Goal: Navigation & Orientation: Find specific page/section

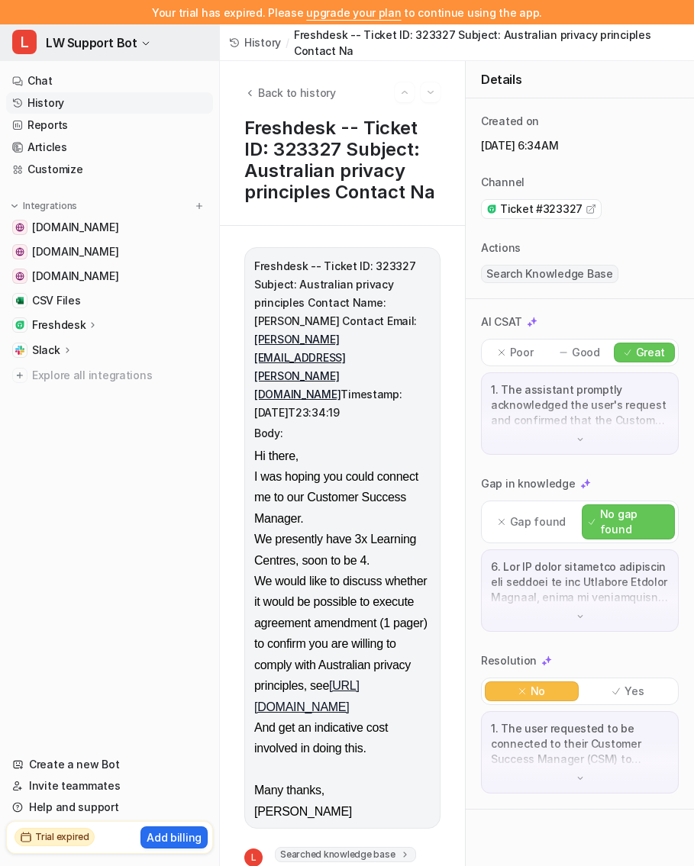
scroll to position [690, 0]
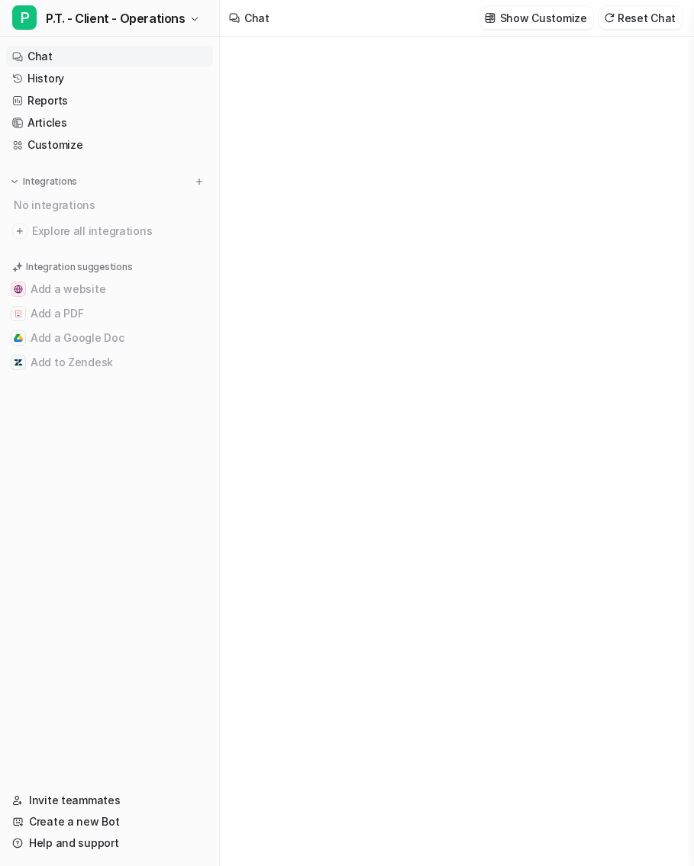
type textarea "**********"
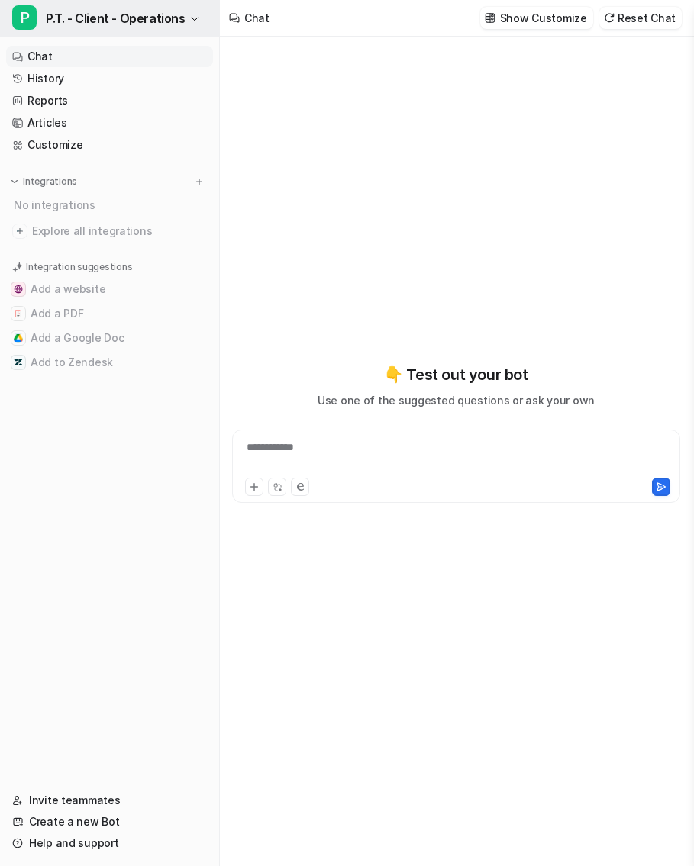
click at [98, 23] on span "P.T. - Client - Operations" at bounding box center [116, 18] width 140 height 21
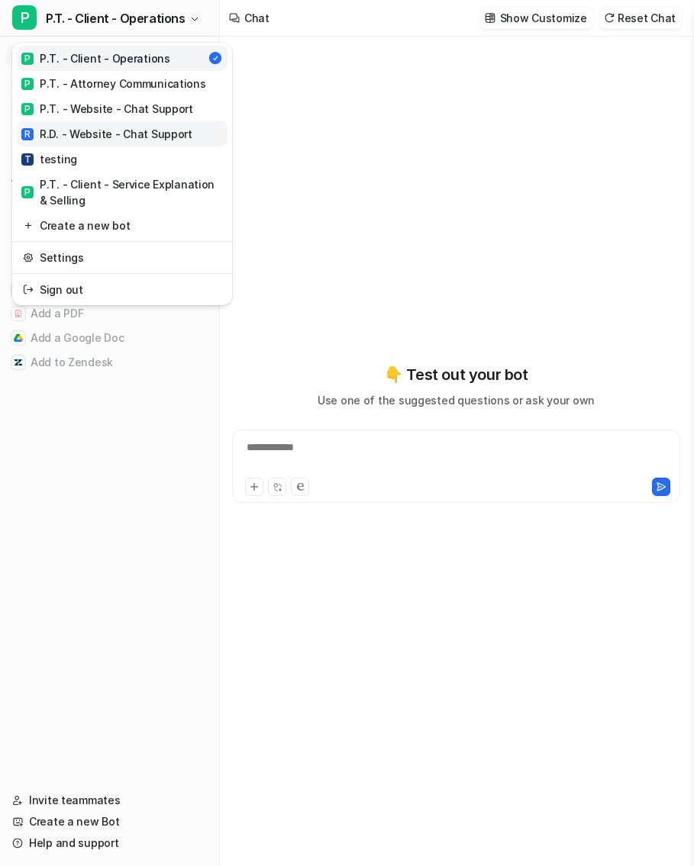
click at [85, 129] on div "R R.D. - Website - Chat Support" at bounding box center [106, 134] width 171 height 16
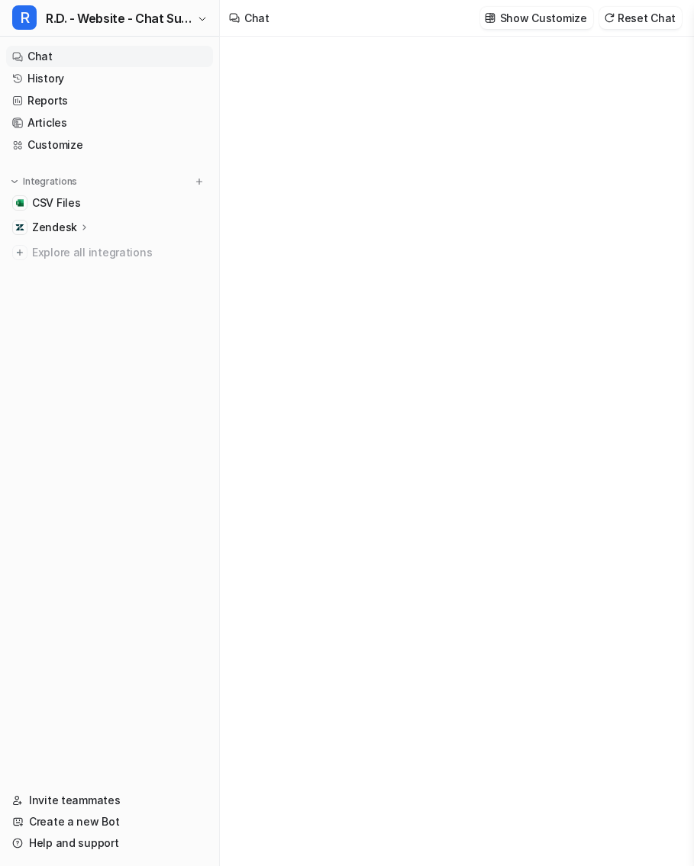
type textarea "**********"
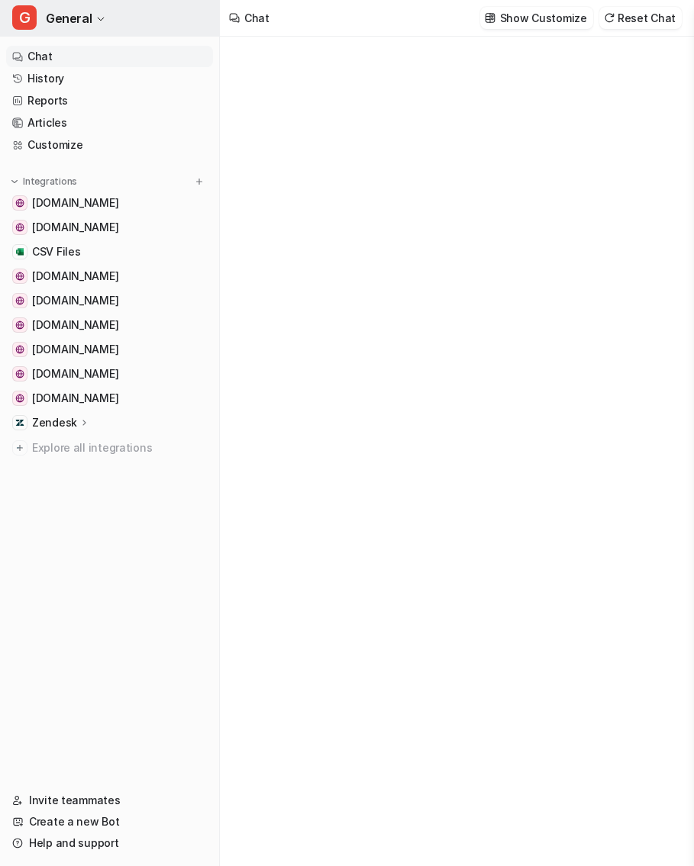
type textarea "**********"
click at [91, 21] on button "G General" at bounding box center [109, 18] width 219 height 37
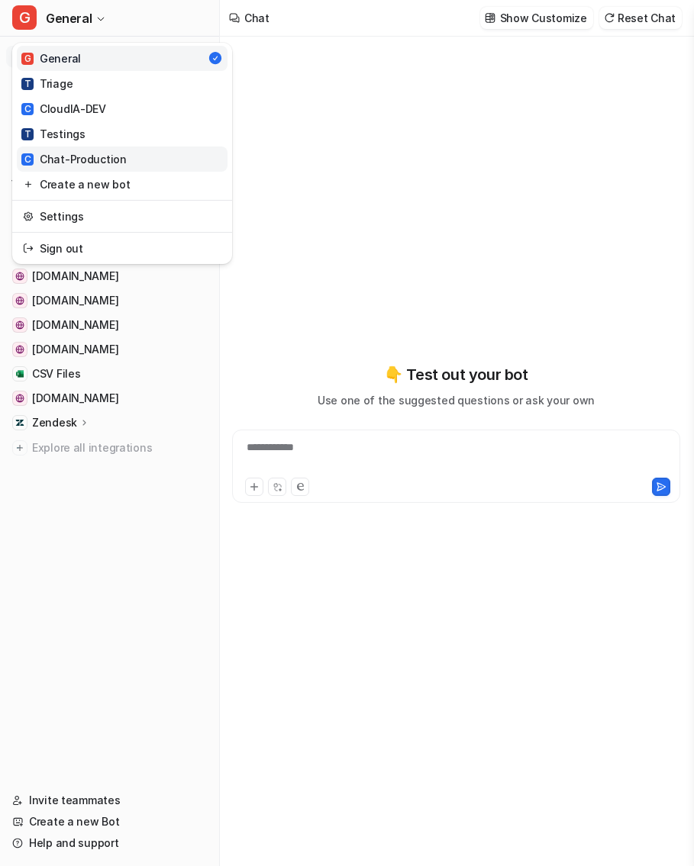
click at [116, 156] on div "C Chat-Production" at bounding box center [73, 159] width 105 height 16
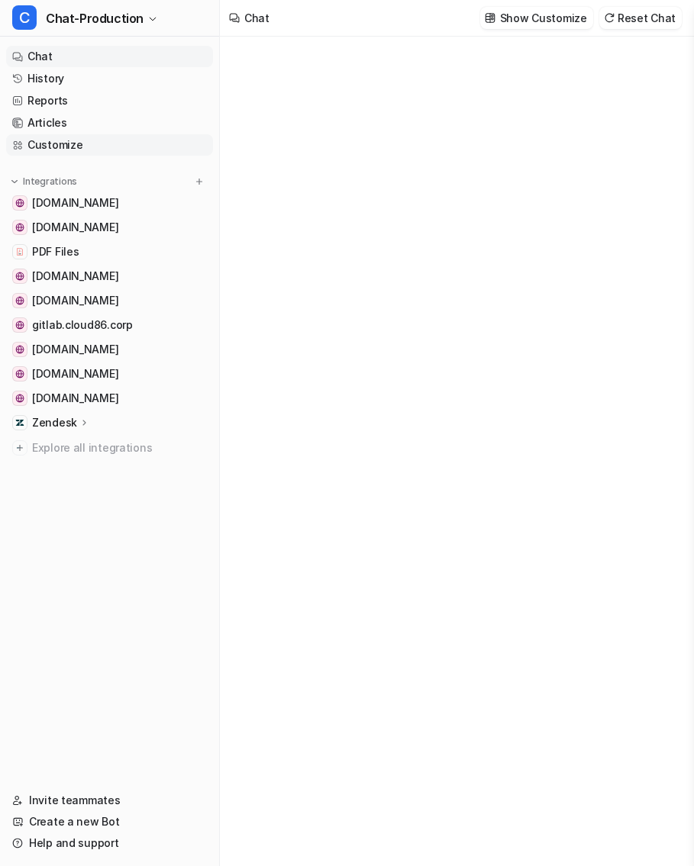
click at [57, 143] on link "Customize" at bounding box center [109, 144] width 207 height 21
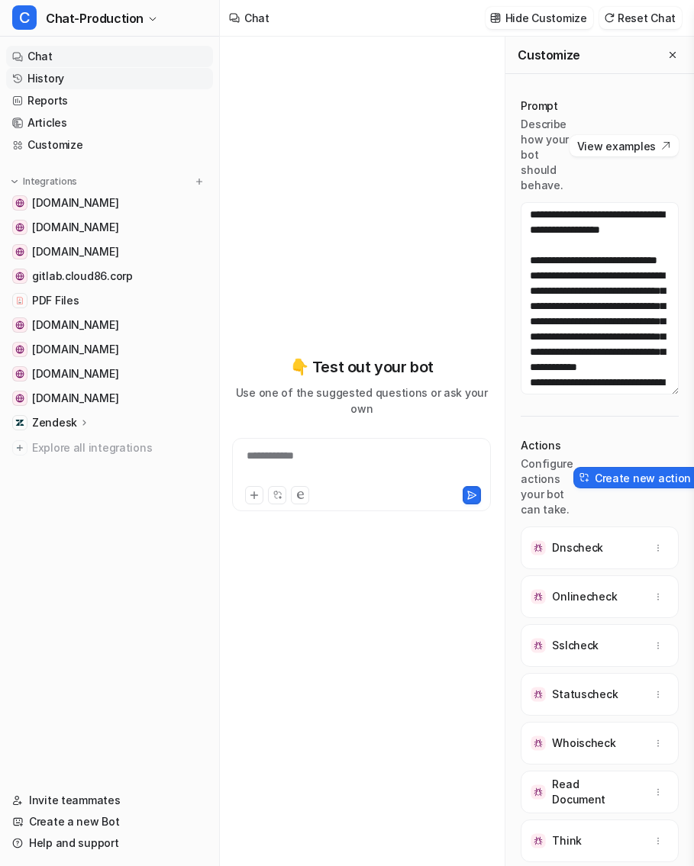
click at [74, 79] on link "History" at bounding box center [109, 78] width 207 height 21
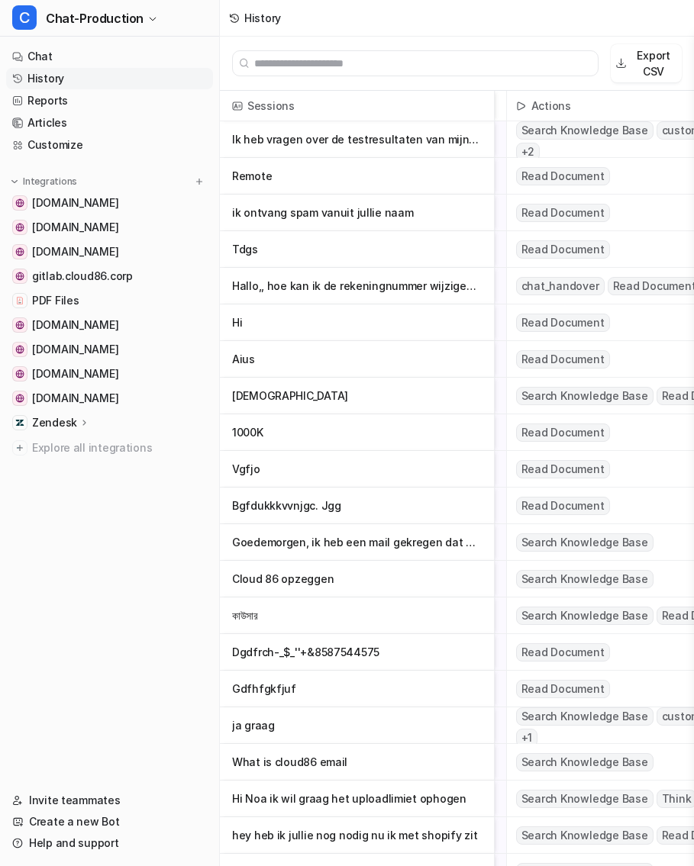
scroll to position [0, 308]
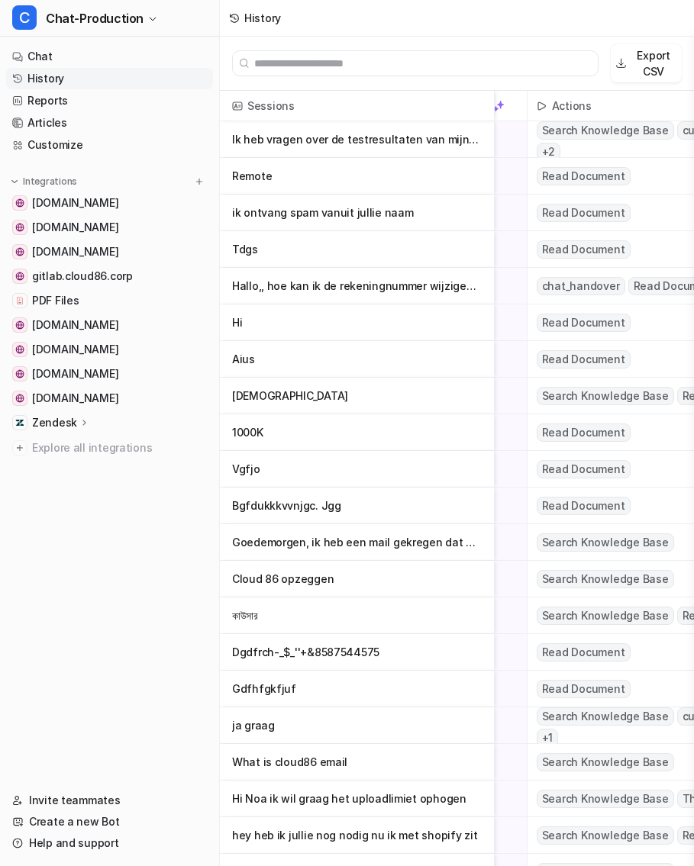
click at [433, 326] on p "Hi" at bounding box center [357, 322] width 250 height 37
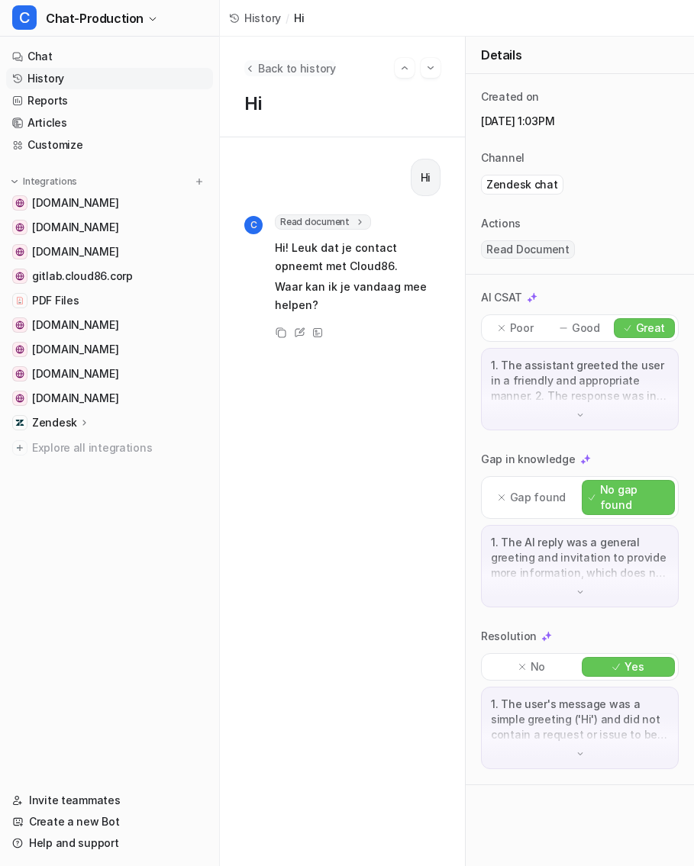
click at [250, 63] on icon "Back to history" at bounding box center [249, 68] width 11 height 11
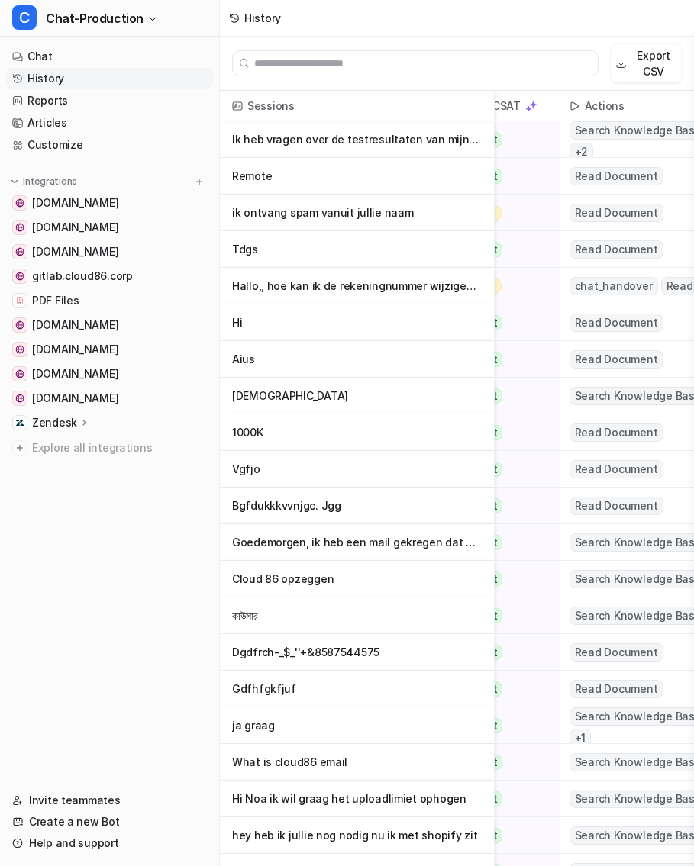
scroll to position [0, 261]
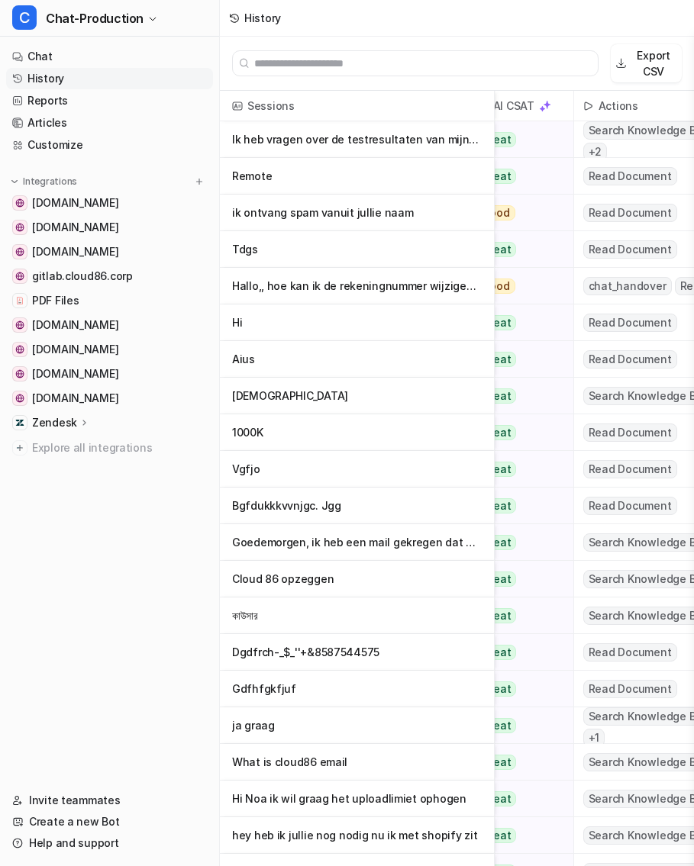
click at [417, 401] on p "Diamon" at bounding box center [357, 396] width 250 height 37
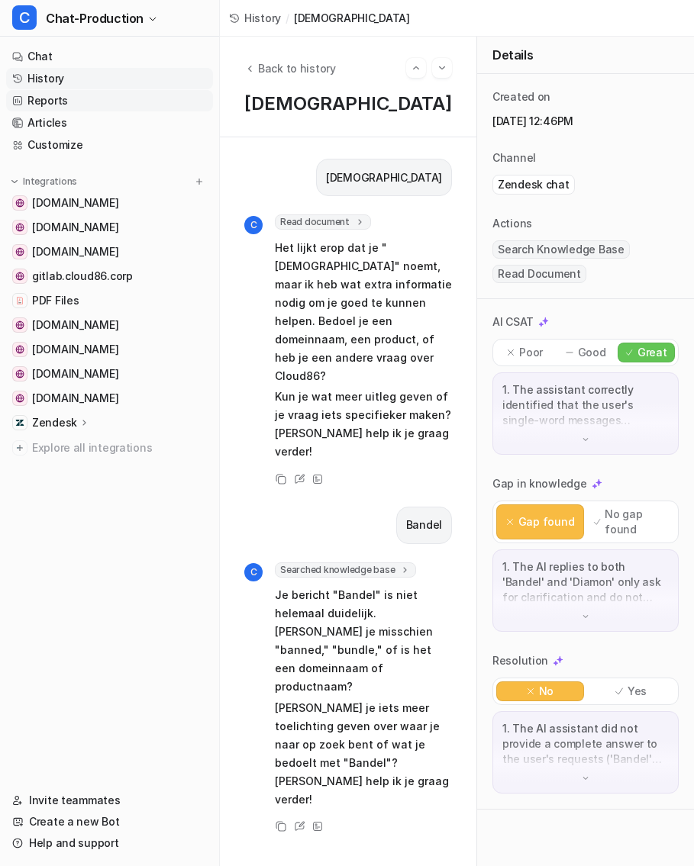
click at [76, 103] on link "Reports" at bounding box center [109, 100] width 207 height 21
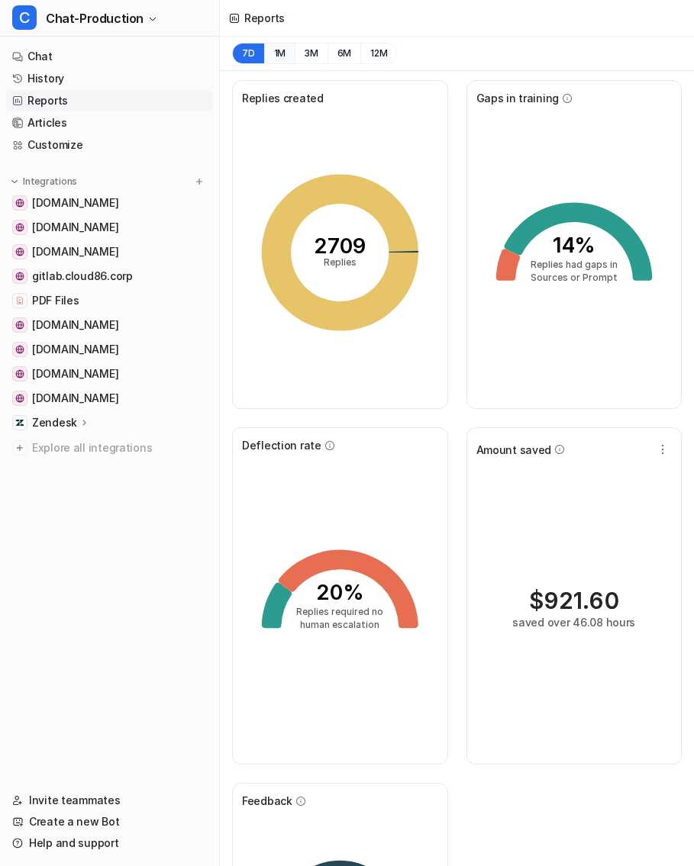
click at [278, 51] on button "1M" at bounding box center [279, 53] width 31 height 21
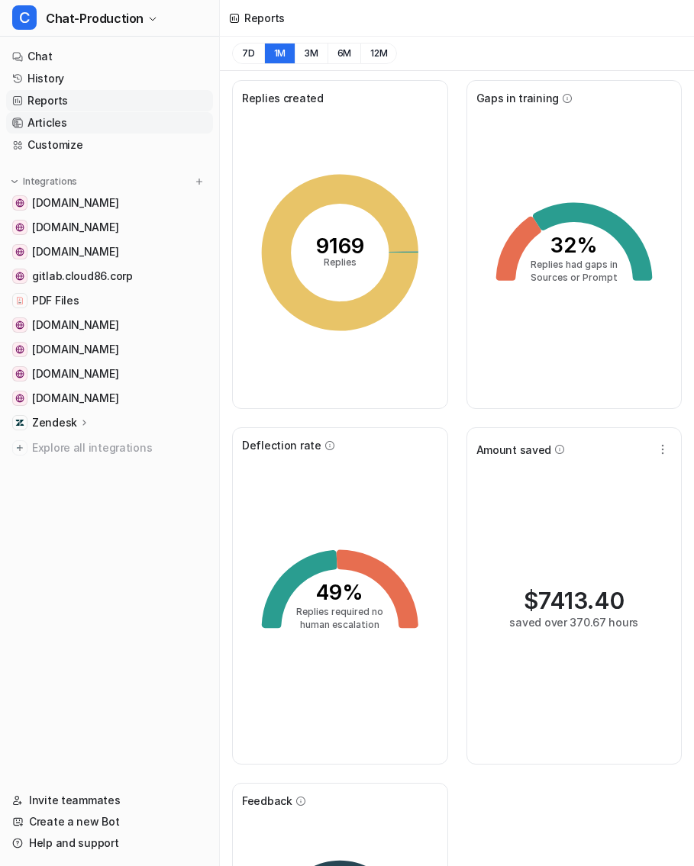
click at [98, 117] on link "Articles" at bounding box center [109, 122] width 207 height 21
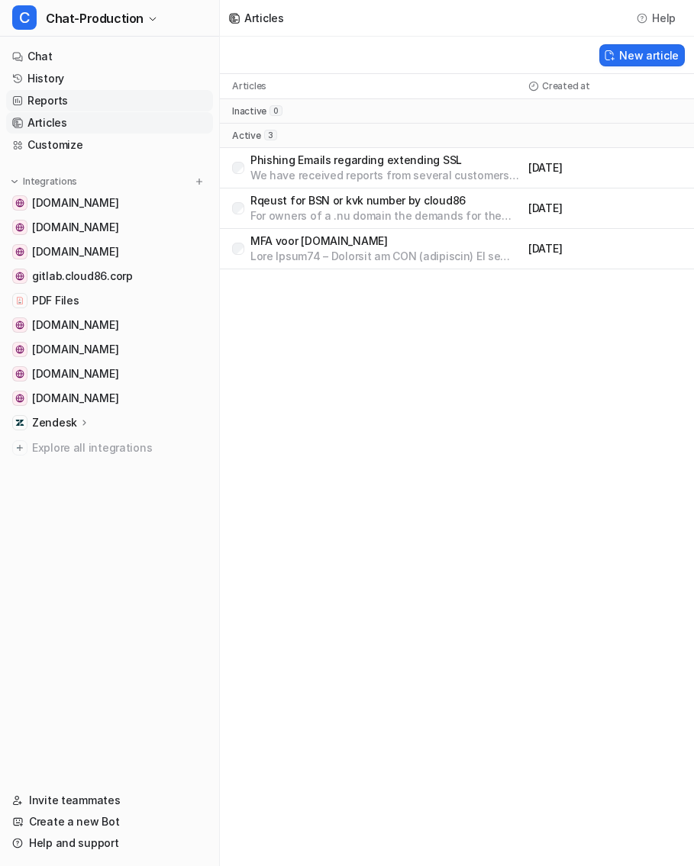
click at [99, 107] on link "Reports" at bounding box center [109, 100] width 207 height 21
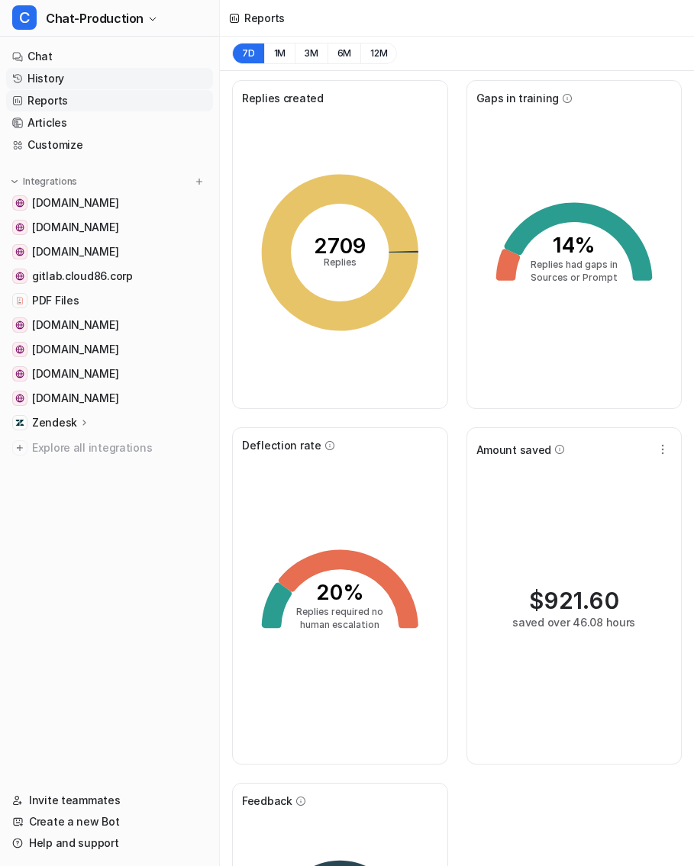
click at [101, 72] on link "History" at bounding box center [109, 78] width 207 height 21
